Goal: Task Accomplishment & Management: Manage account settings

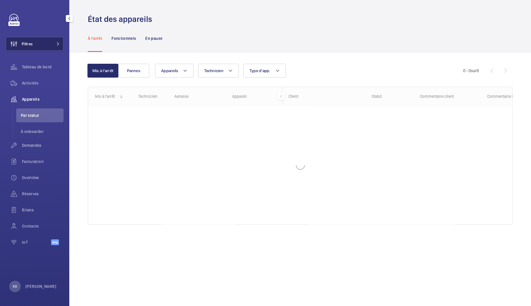
click at [42, 48] on button "Filtres" at bounding box center [35, 44] width 58 height 14
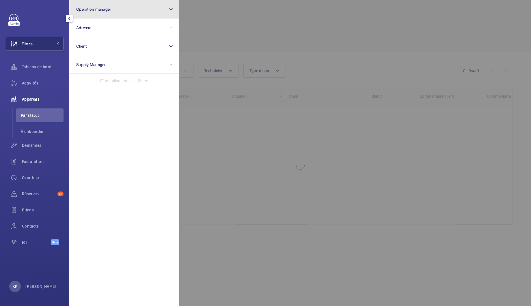
click at [97, 8] on span "Operation manager" at bounding box center [93, 9] width 35 height 5
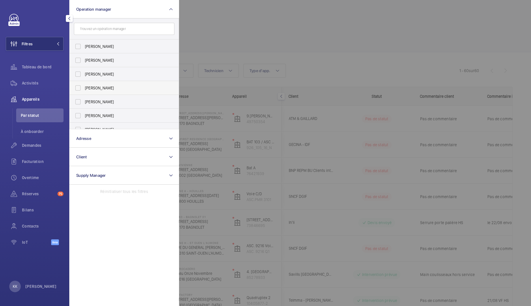
click at [98, 88] on span "[PERSON_NAME]" at bounding box center [124, 88] width 79 height 6
click at [84, 88] on input "[PERSON_NAME]" at bounding box center [78, 88] width 12 height 12
checkbox input "true"
click at [324, 16] on div at bounding box center [444, 153] width 531 height 306
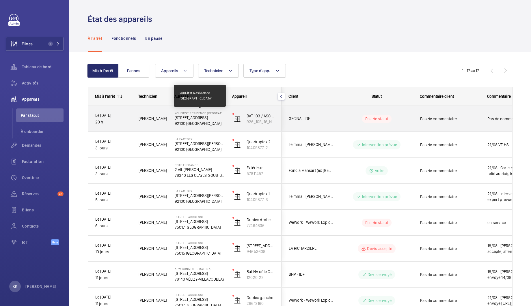
click at [197, 114] on p "YouFirst Residence [GEOGRAPHIC_DATA]" at bounding box center [200, 113] width 50 height 3
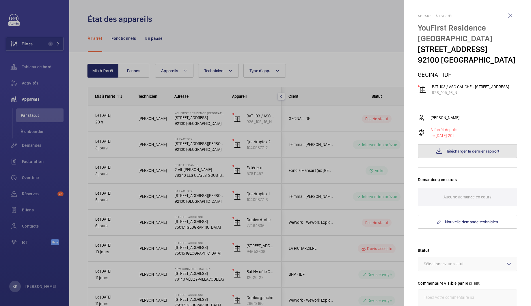
click at [475, 158] on button "Télécharger le dernier rapport" at bounding box center [467, 151] width 99 height 14
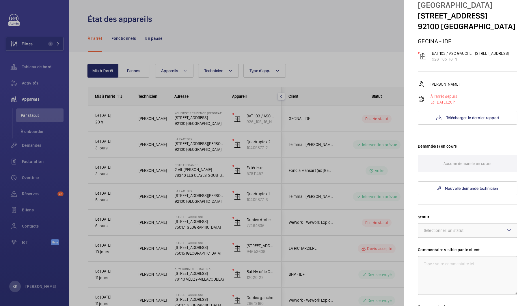
scroll to position [150, 0]
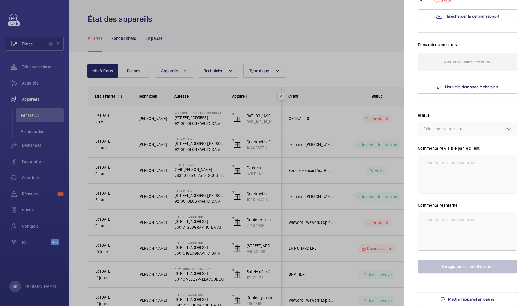
click at [425, 235] on textarea at bounding box center [467, 231] width 99 height 39
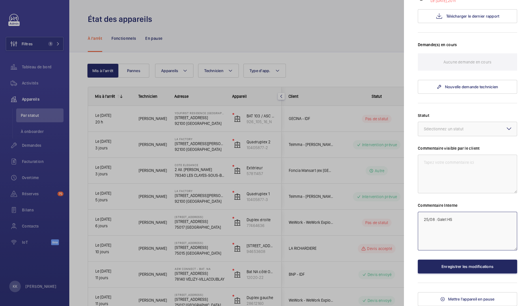
type textarea "25/08 : Galet HS"
click at [443, 260] on button "Enregistrer les modifications" at bounding box center [467, 267] width 99 height 14
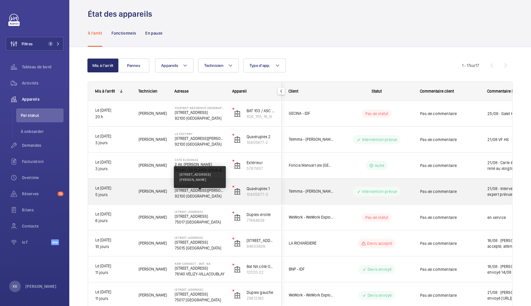
scroll to position [0, 0]
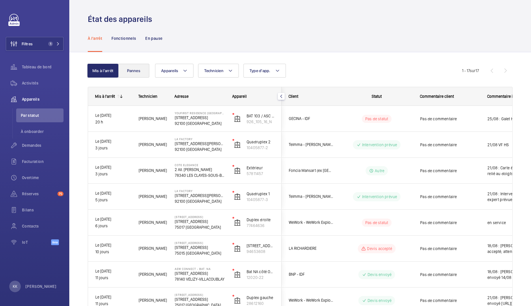
drag, startPoint x: 143, startPoint y: 81, endPoint x: 144, endPoint y: 77, distance: 4.1
click at [144, 73] on button "Pannes" at bounding box center [133, 71] width 31 height 14
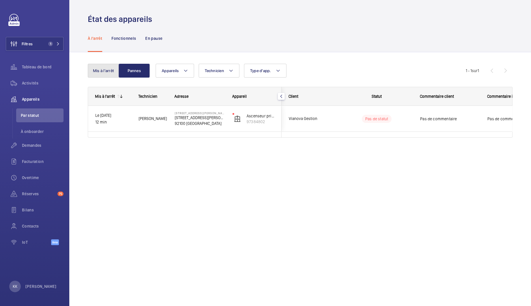
click at [98, 75] on button "Mis à l'arrêt" at bounding box center [103, 71] width 31 height 14
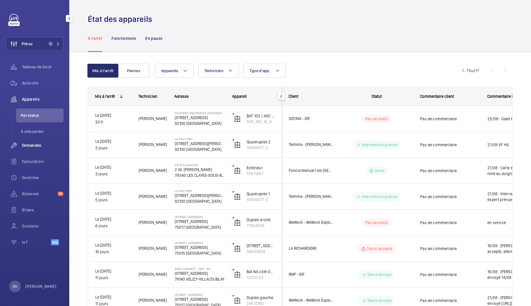
click at [36, 142] on div "Demandes" at bounding box center [35, 146] width 58 height 14
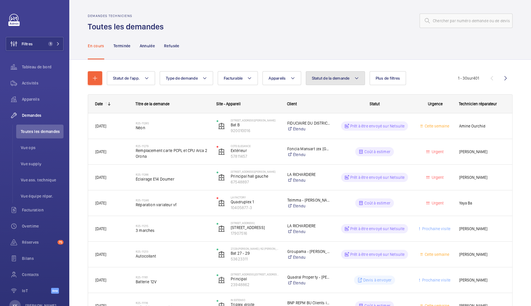
click at [326, 79] on span "Statut de la demande" at bounding box center [331, 78] width 38 height 5
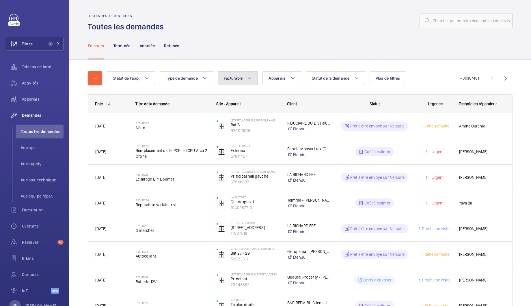
click at [233, 83] on button "Facturable" at bounding box center [238, 78] width 40 height 14
click at [233, 97] on mat-radio-button "Facturable" at bounding box center [273, 96] width 104 height 12
radio input "true"
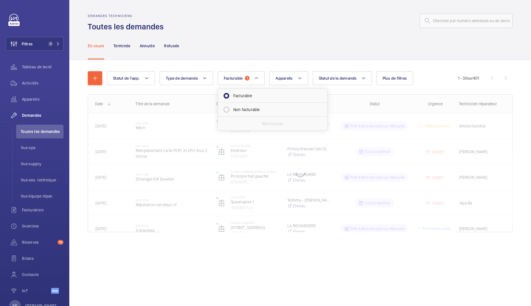
click at [238, 61] on div "Statut de l'app. Type de demande Facturable 1 Facturable Non facturable Réiniti…" at bounding box center [300, 160] width 462 height 200
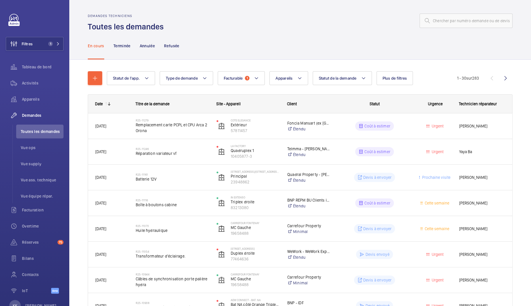
click at [414, 77] on div "Statut de l'app. Type de demande Facturable 1 Appareils Statut de la demande Pl…" at bounding box center [282, 78] width 350 height 14
click at [394, 77] on span "Plus de filtres" at bounding box center [395, 78] width 25 height 5
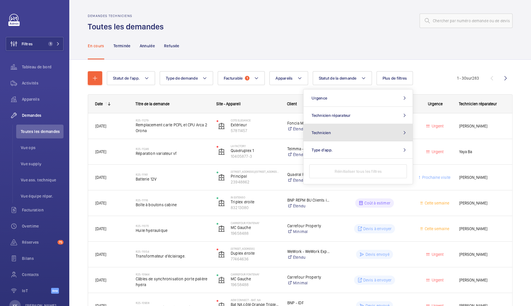
click at [338, 133] on button "Technicien" at bounding box center [358, 132] width 109 height 17
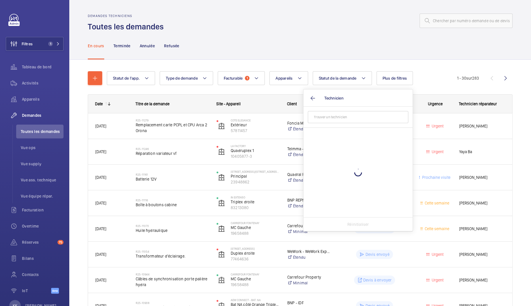
click at [332, 115] on input "text" at bounding box center [358, 117] width 101 height 12
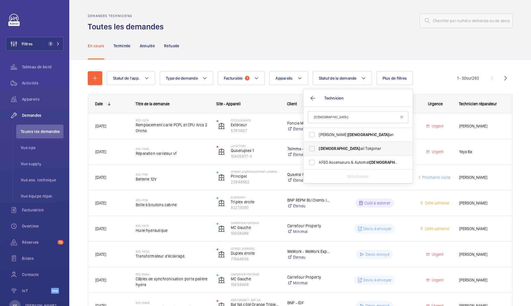
type input "[DEMOGRAPHIC_DATA]"
click at [317, 149] on label "Ism ail Tokpinar" at bounding box center [354, 149] width 101 height 14
click at [317, 149] on input "Ism ail Tokpinar" at bounding box center [312, 149] width 12 height 12
checkbox input "true"
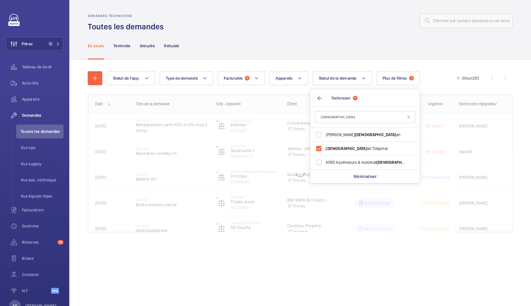
click at [287, 42] on div "En cours Terminée Annulée Refusée" at bounding box center [300, 45] width 425 height 27
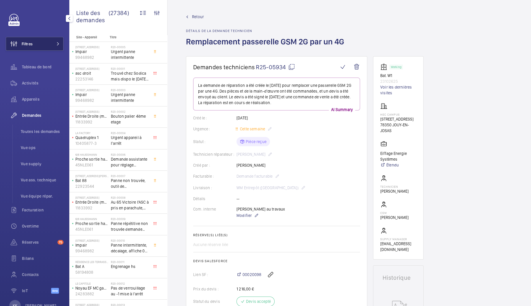
click at [42, 44] on button "Filtres" at bounding box center [35, 44] width 58 height 14
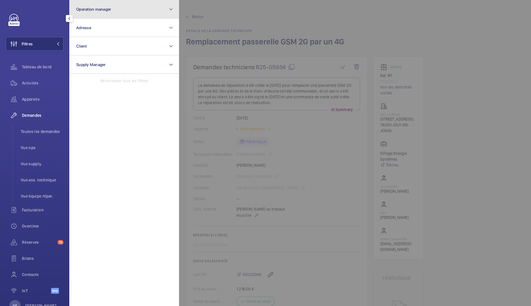
click at [107, 9] on span "Operation manager" at bounding box center [93, 9] width 35 height 5
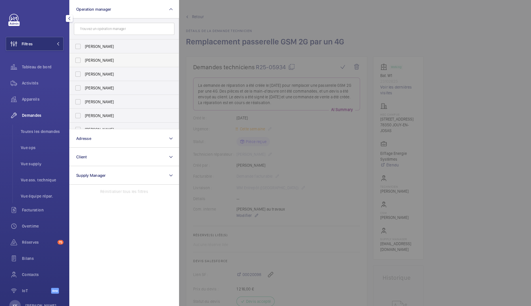
click at [97, 63] on label "[PERSON_NAME]" at bounding box center [120, 60] width 101 height 14
click at [84, 63] on input "[PERSON_NAME]" at bounding box center [78, 61] width 12 height 12
checkbox input "true"
click at [34, 101] on span "Appareils" at bounding box center [43, 99] width 42 height 6
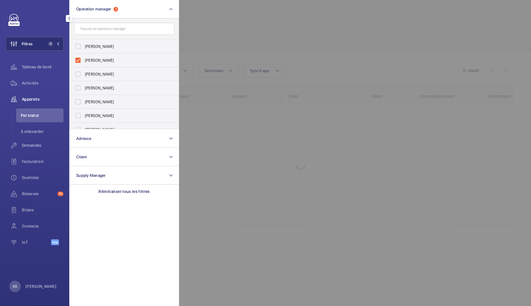
click at [242, 23] on div at bounding box center [444, 153] width 531 height 306
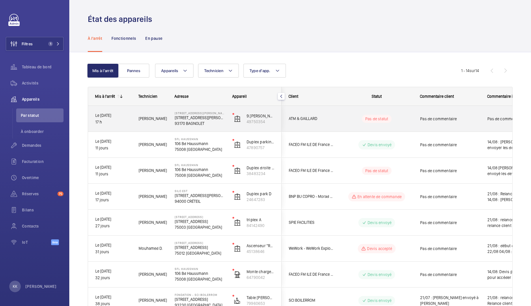
click at [197, 109] on div "9 Rue Adélaïde Lahaye 9 Rue Adélaïde Lahaye 93170 BAGNOLET" at bounding box center [196, 119] width 57 height 26
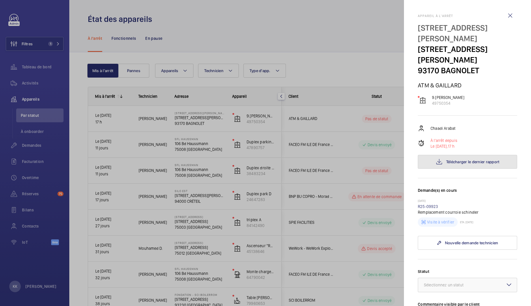
click at [437, 159] on mat-icon at bounding box center [439, 162] width 7 height 7
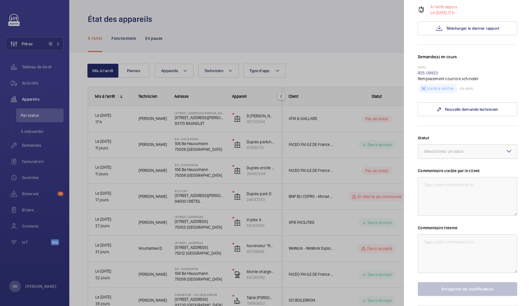
click at [445, 149] on div "Sélectionnez un statut" at bounding box center [451, 152] width 54 height 6
click at [435, 217] on span "Autre" at bounding box center [467, 220] width 87 height 6
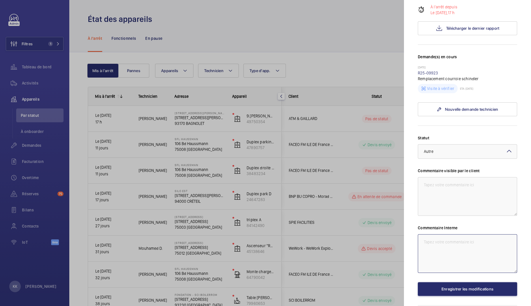
click at [436, 236] on textarea at bounding box center [467, 254] width 99 height 39
type textarea "25/08: Panne non trouvé - intervention a prévoir"
click at [441, 283] on button "Enregistrer les modifications" at bounding box center [467, 290] width 99 height 14
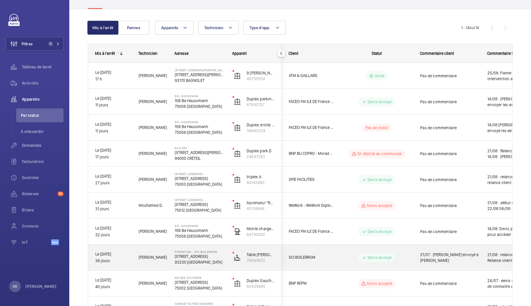
scroll to position [0, 0]
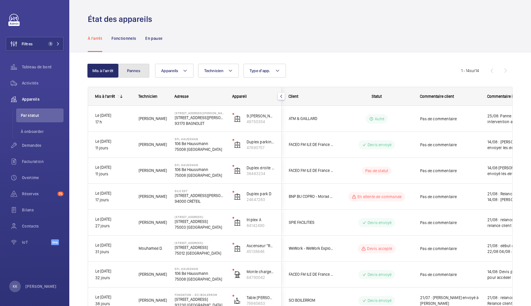
click at [125, 74] on button "Pannes" at bounding box center [133, 71] width 31 height 14
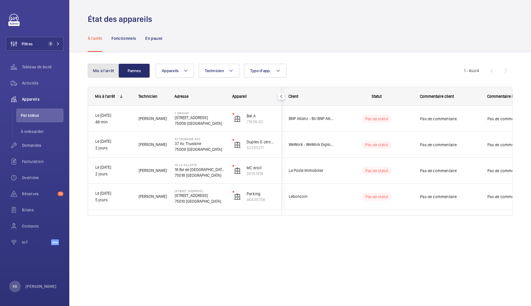
click at [108, 66] on button "Mis à l'arrêt" at bounding box center [103, 71] width 31 height 14
